Goal: Go to known website: Go to known website

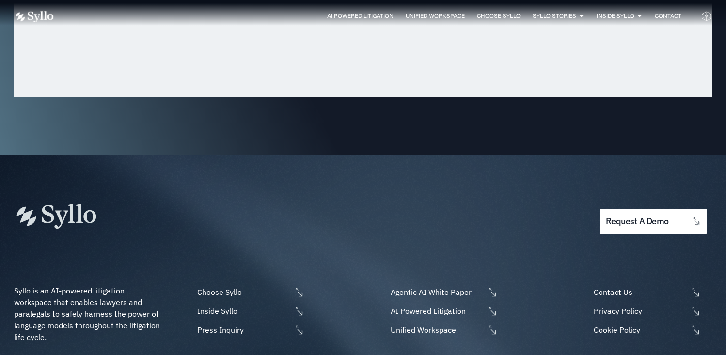
scroll to position [3165, 0]
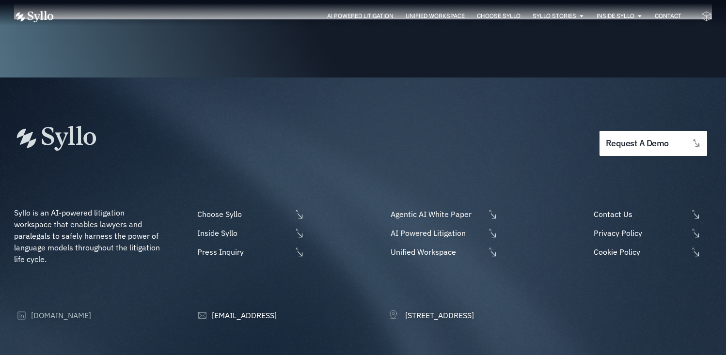
click at [55, 310] on span "[DOMAIN_NAME]" at bounding box center [60, 316] width 62 height 12
